Goal: Book appointment/travel/reservation

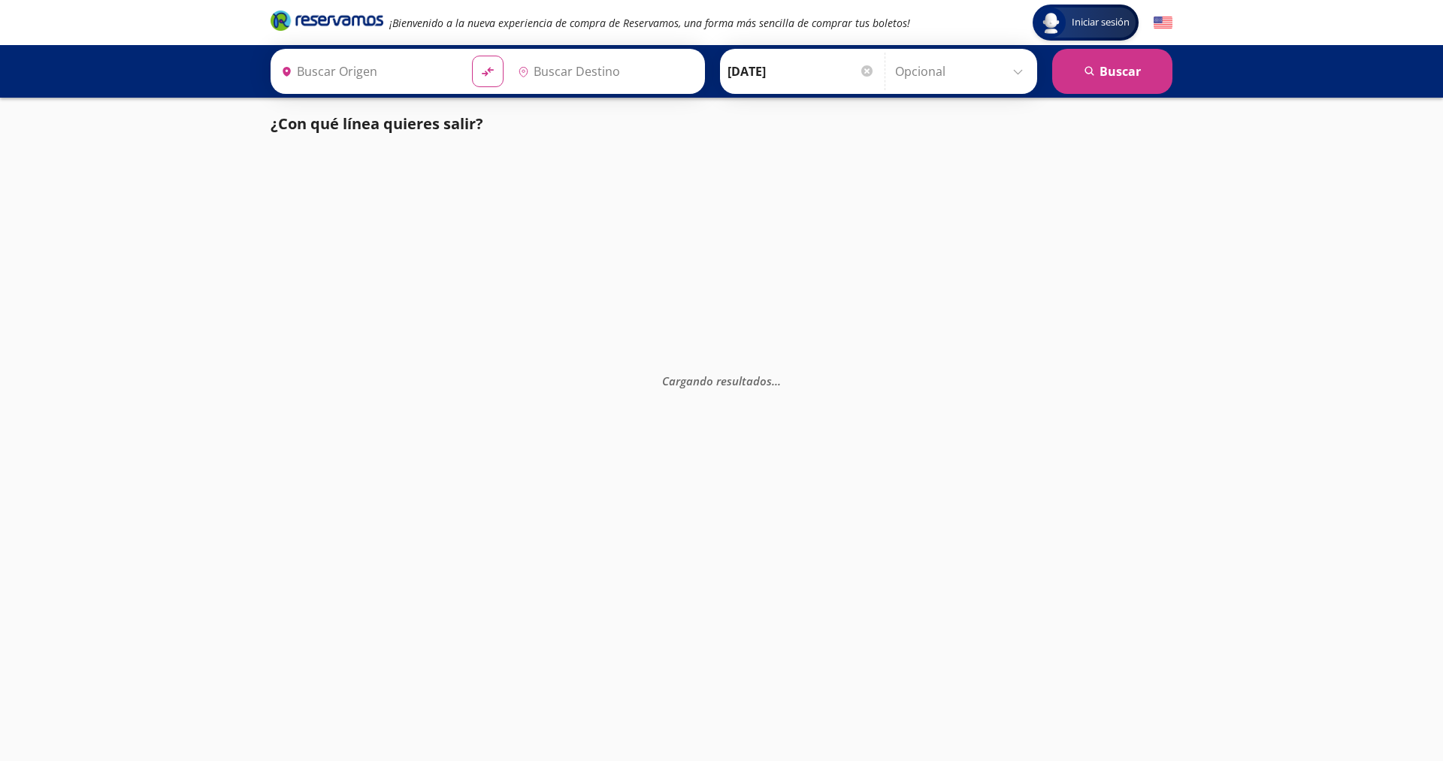
type input "[GEOGRAPHIC_DATA], [GEOGRAPHIC_DATA]"
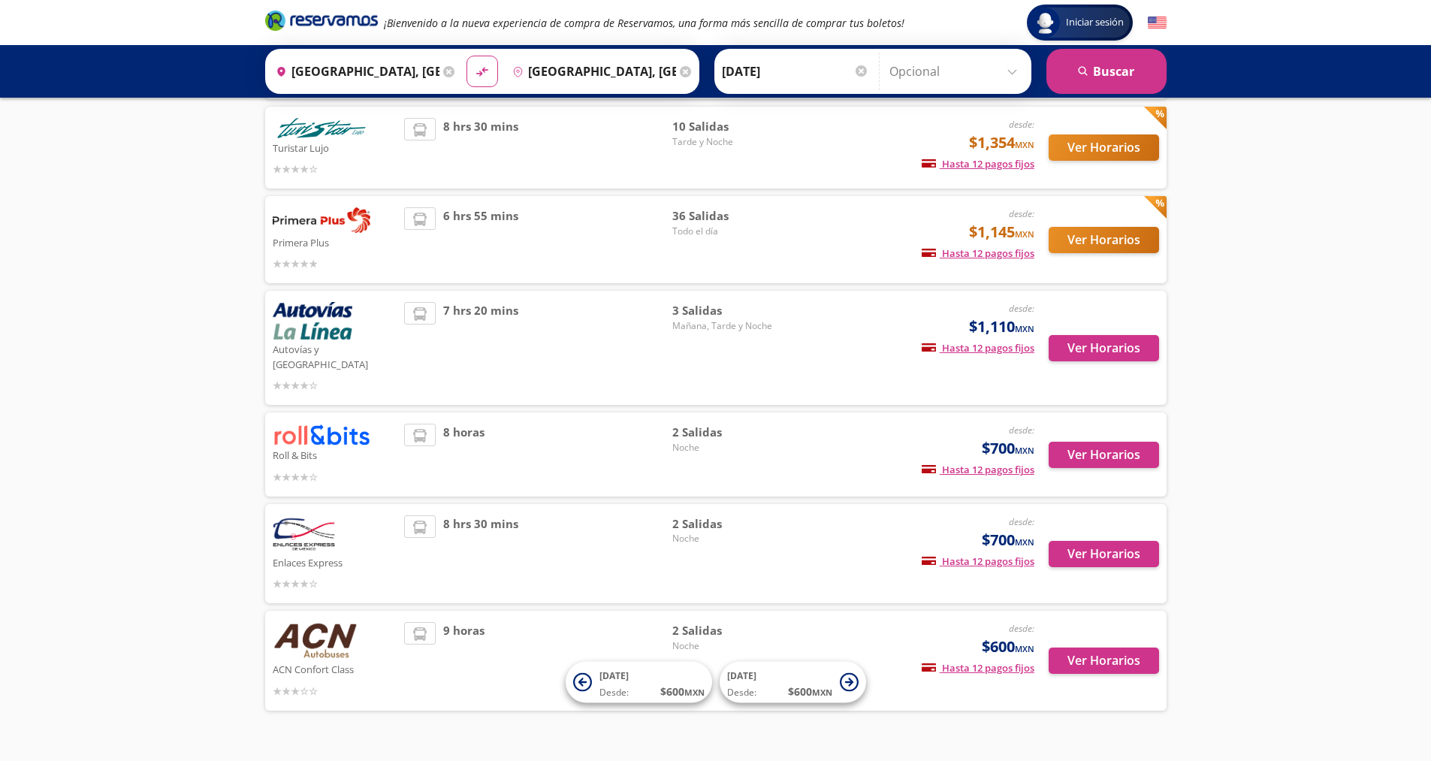
scroll to position [205, 0]
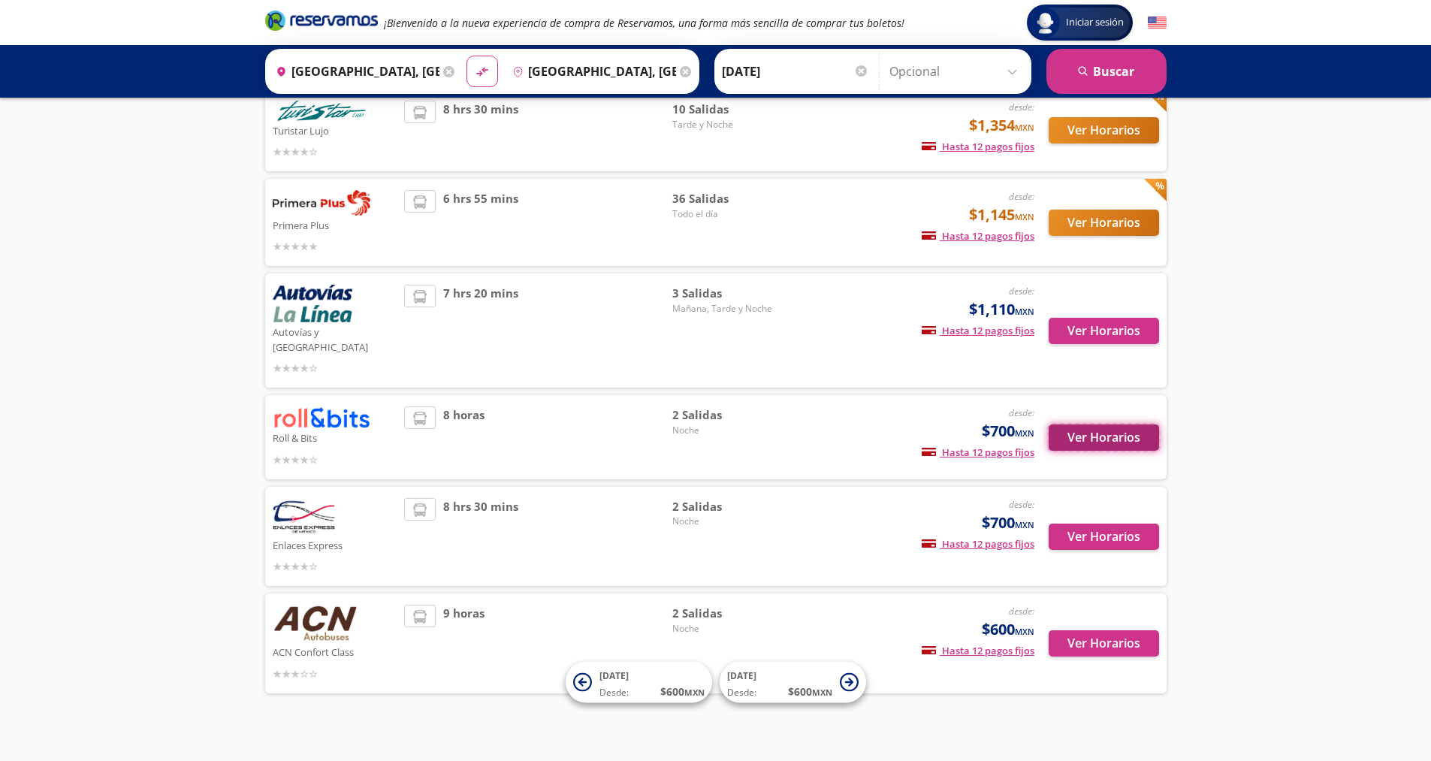
click at [1113, 431] on button "Ver Horarios" at bounding box center [1104, 438] width 110 height 26
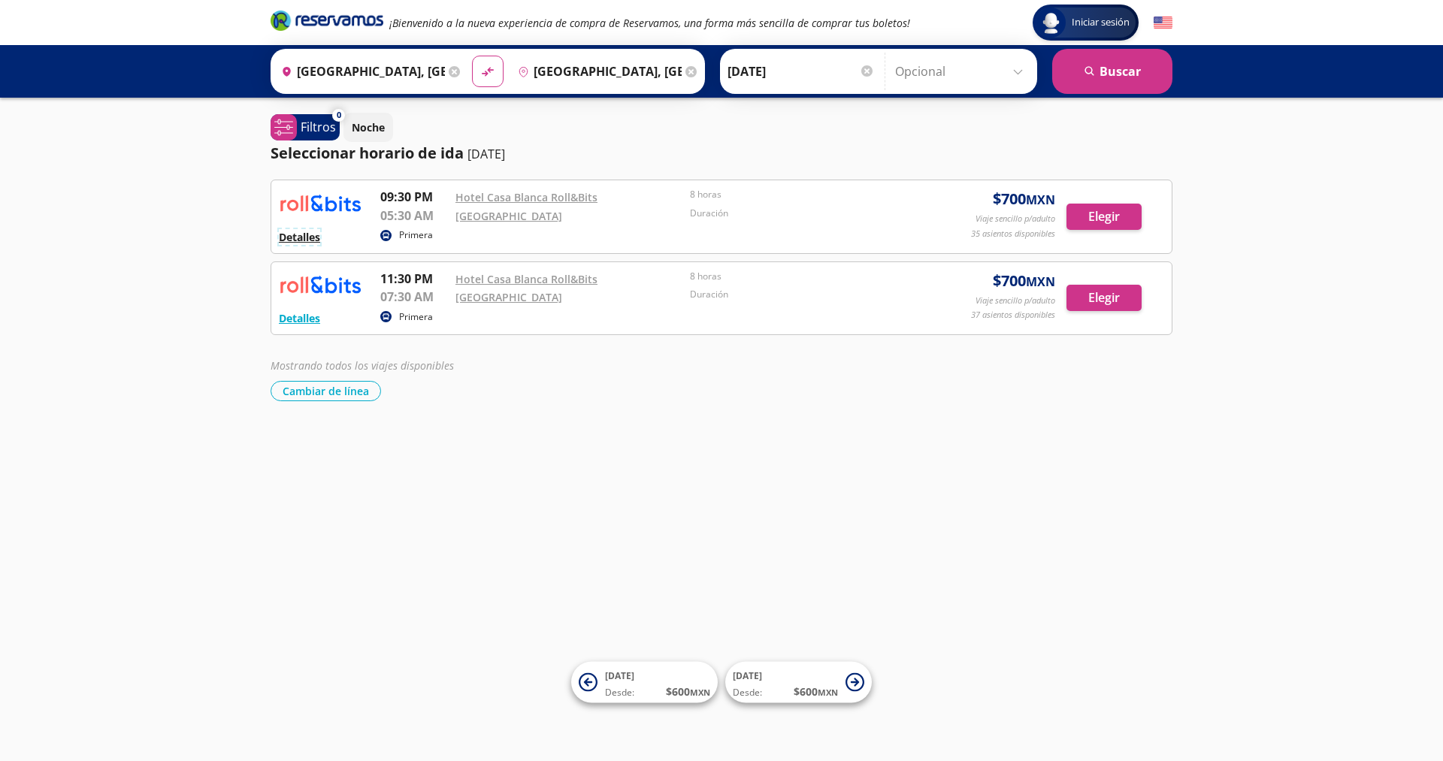
click at [306, 234] on button "Detalles" at bounding box center [299, 237] width 41 height 16
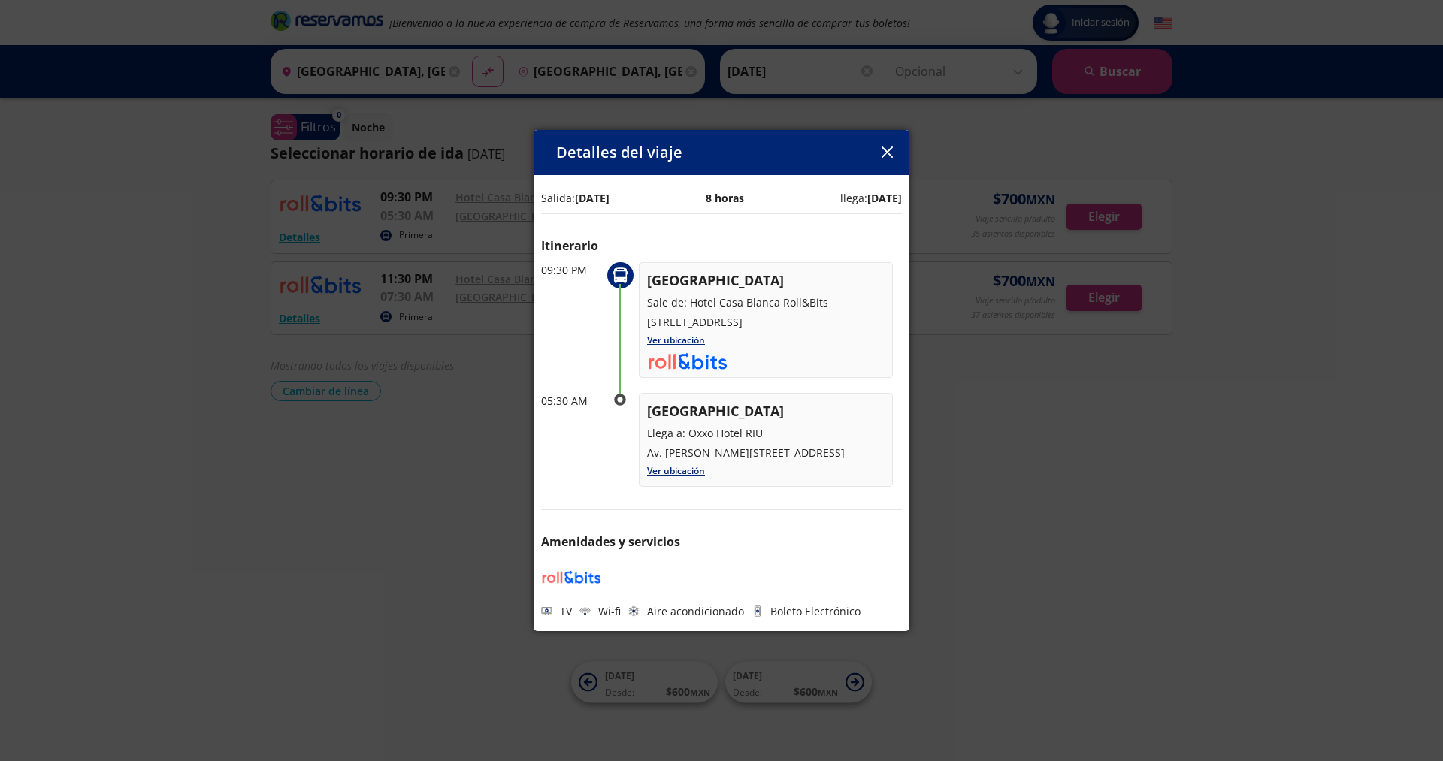
click at [882, 144] on button "button" at bounding box center [886, 152] width 23 height 23
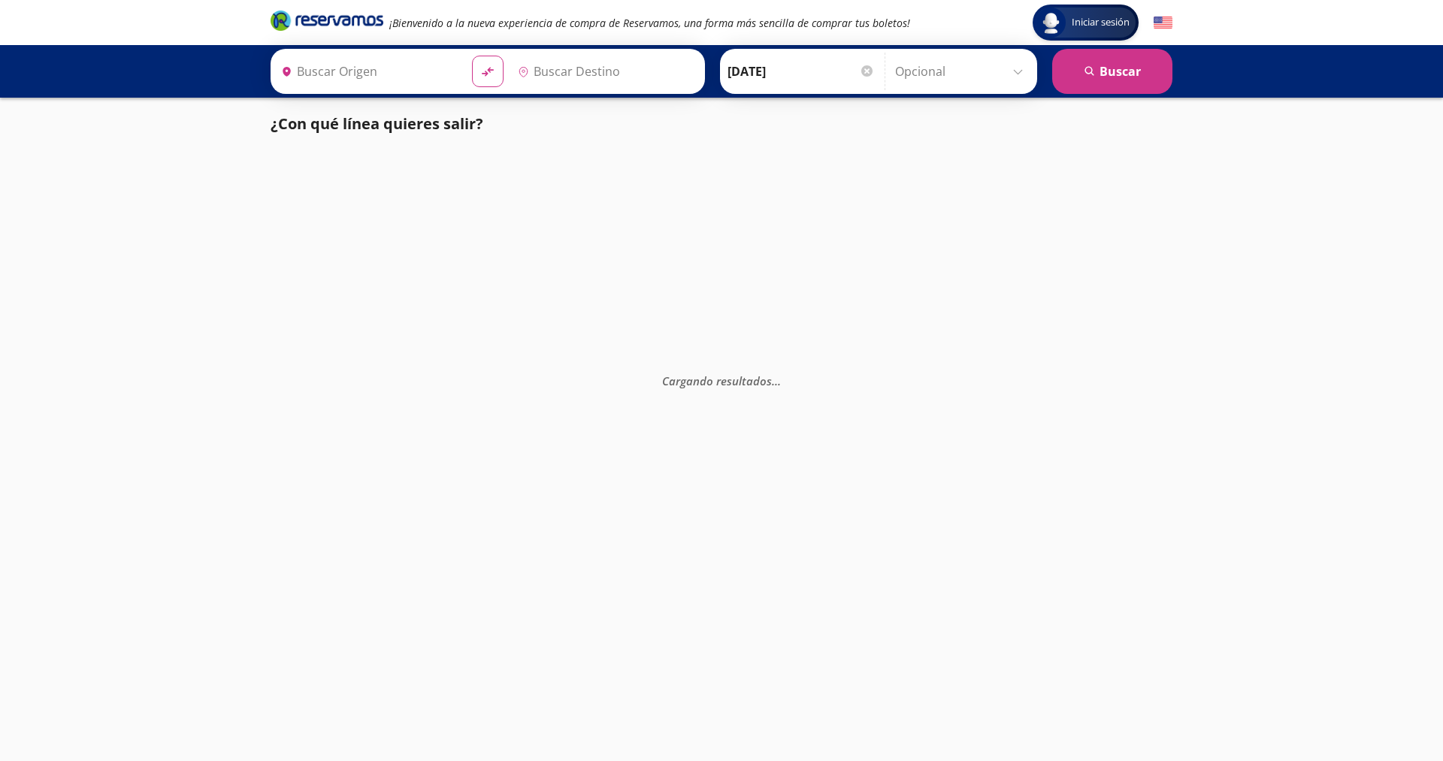
type input "[GEOGRAPHIC_DATA], [GEOGRAPHIC_DATA]"
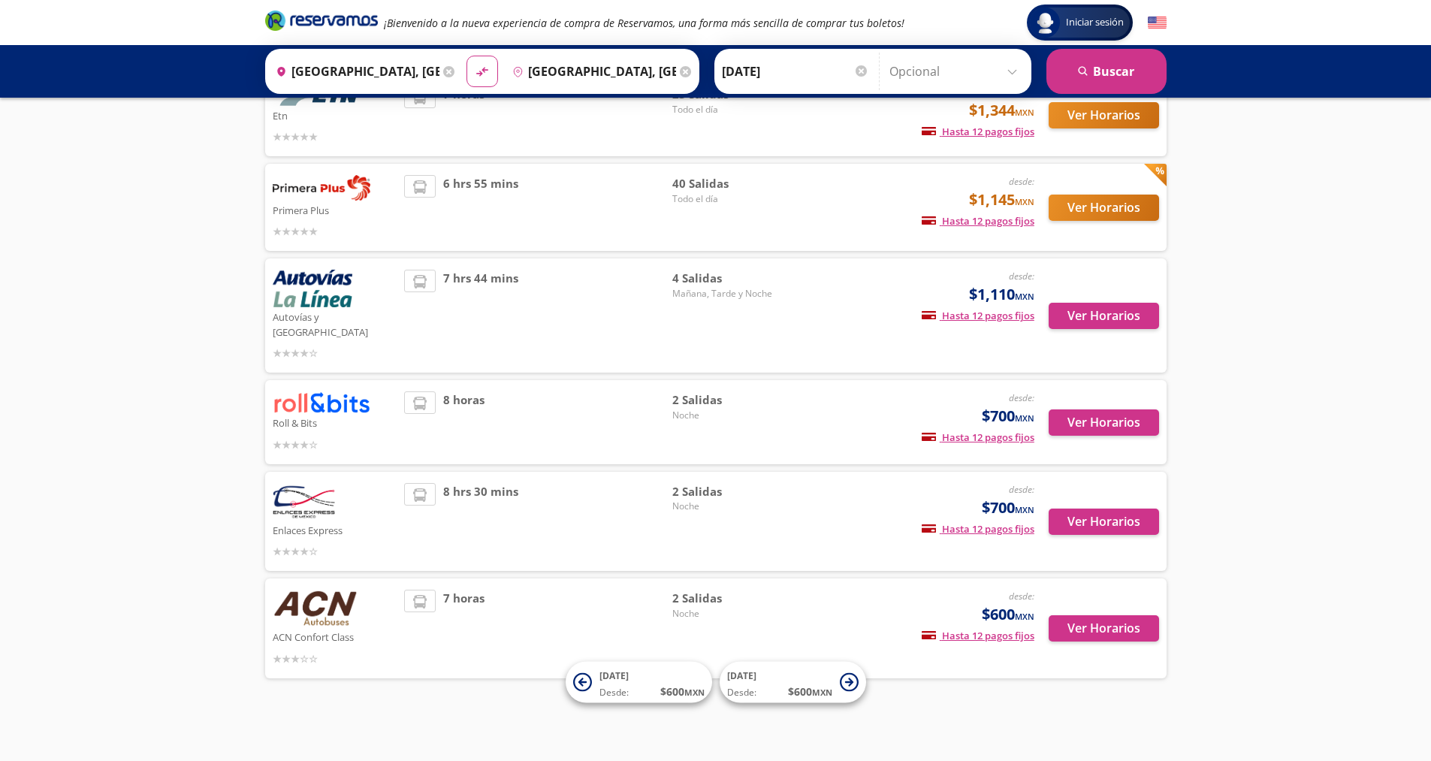
scroll to position [205, 0]
